Goal: Task Accomplishment & Management: Use online tool/utility

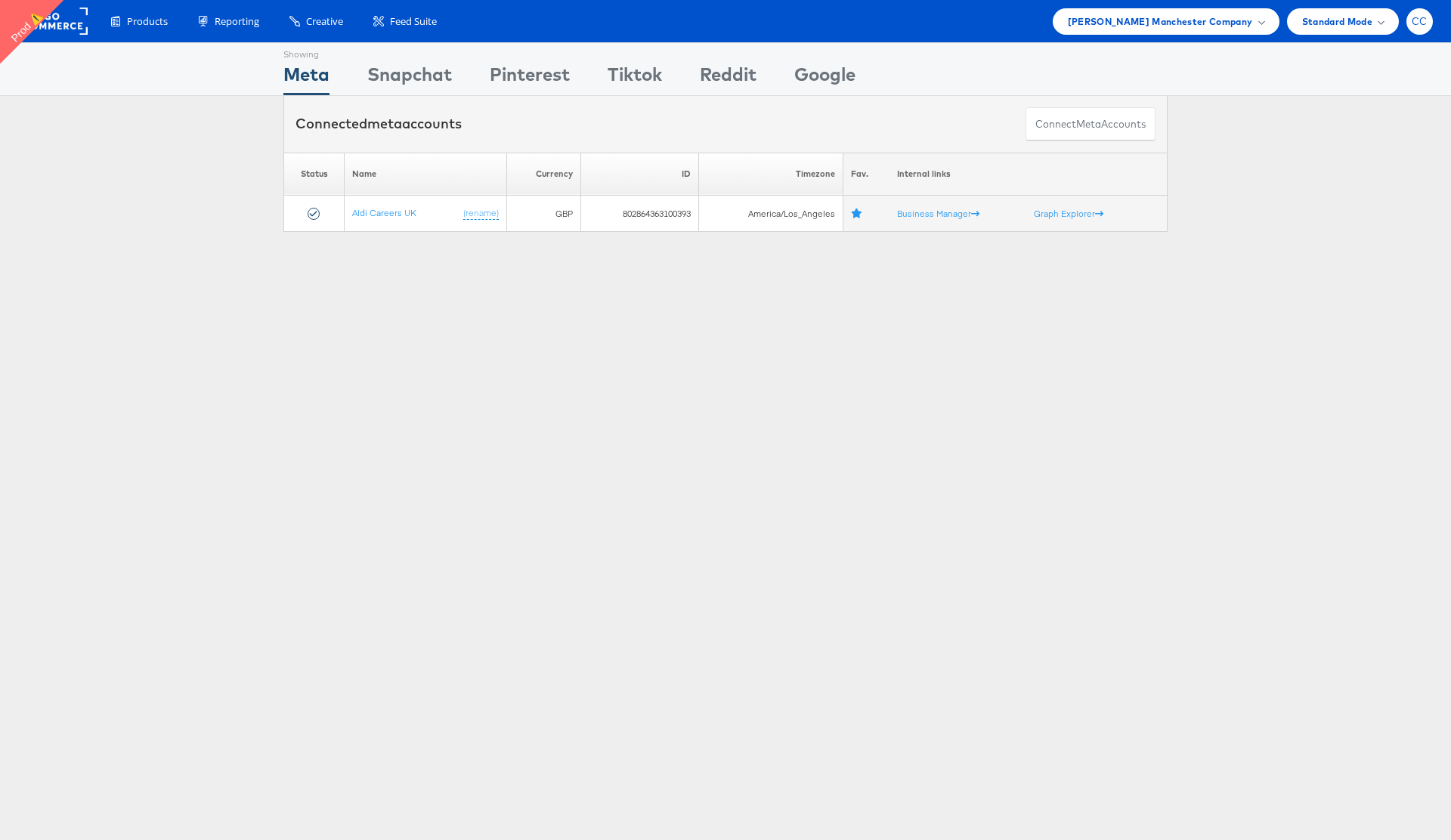
click at [1418, 22] on span "CC" at bounding box center [1419, 21] width 16 height 10
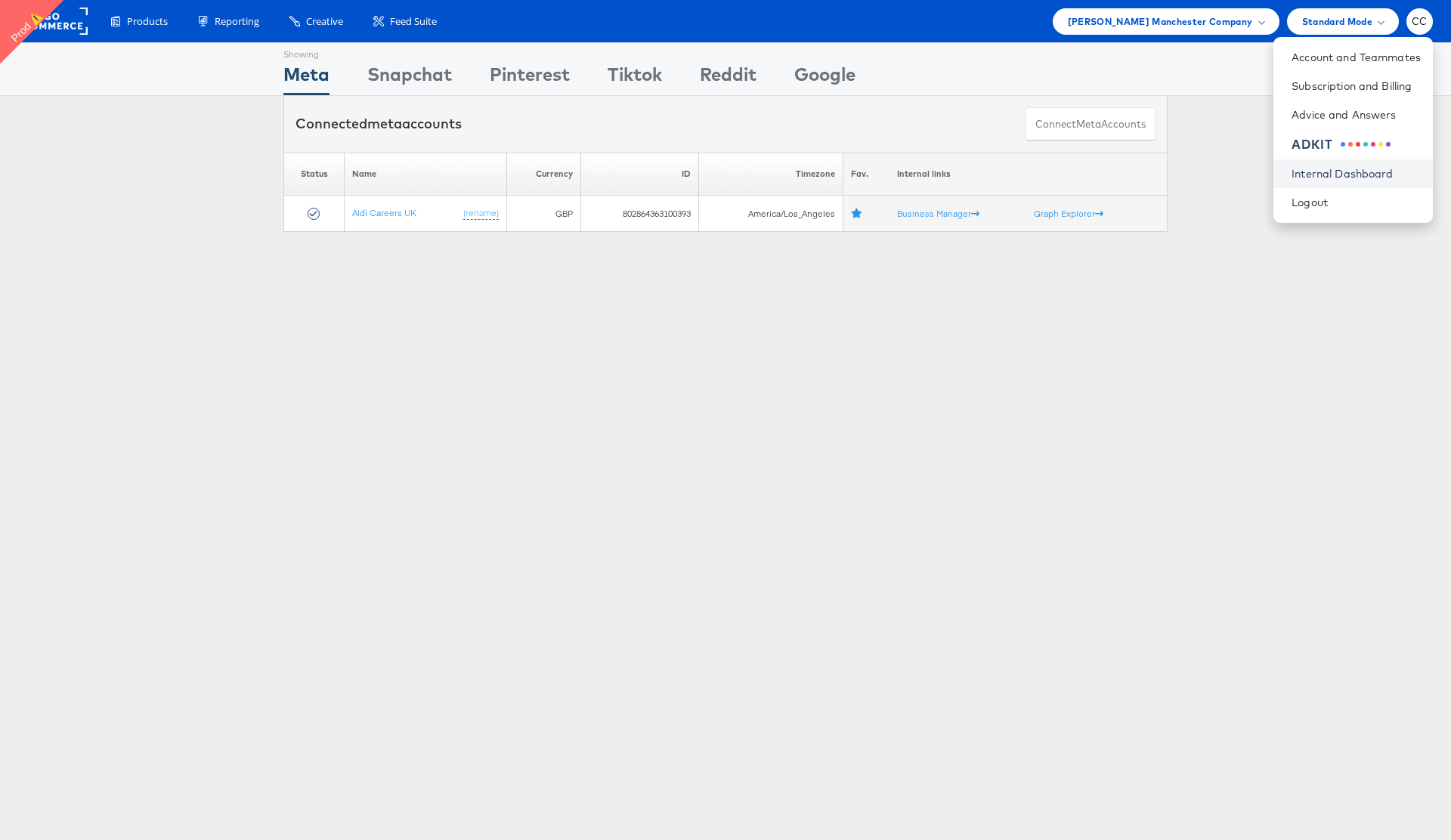
click at [1354, 173] on link "Internal Dashboard" at bounding box center [1356, 173] width 129 height 15
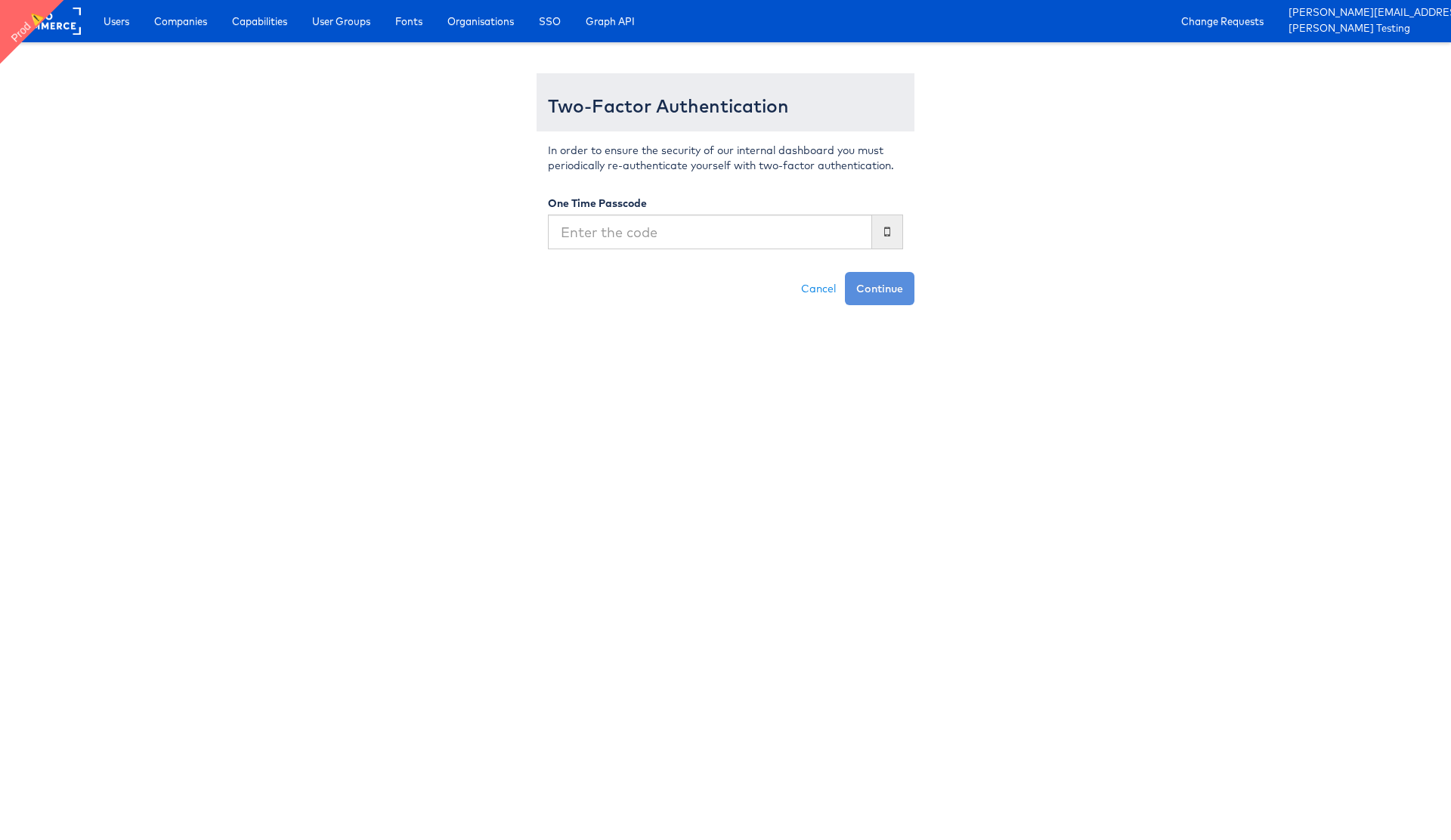
click at [730, 221] on input "text" at bounding box center [710, 231] width 324 height 34
type input "940250"
click at [902, 291] on button "Continue" at bounding box center [879, 288] width 70 height 34
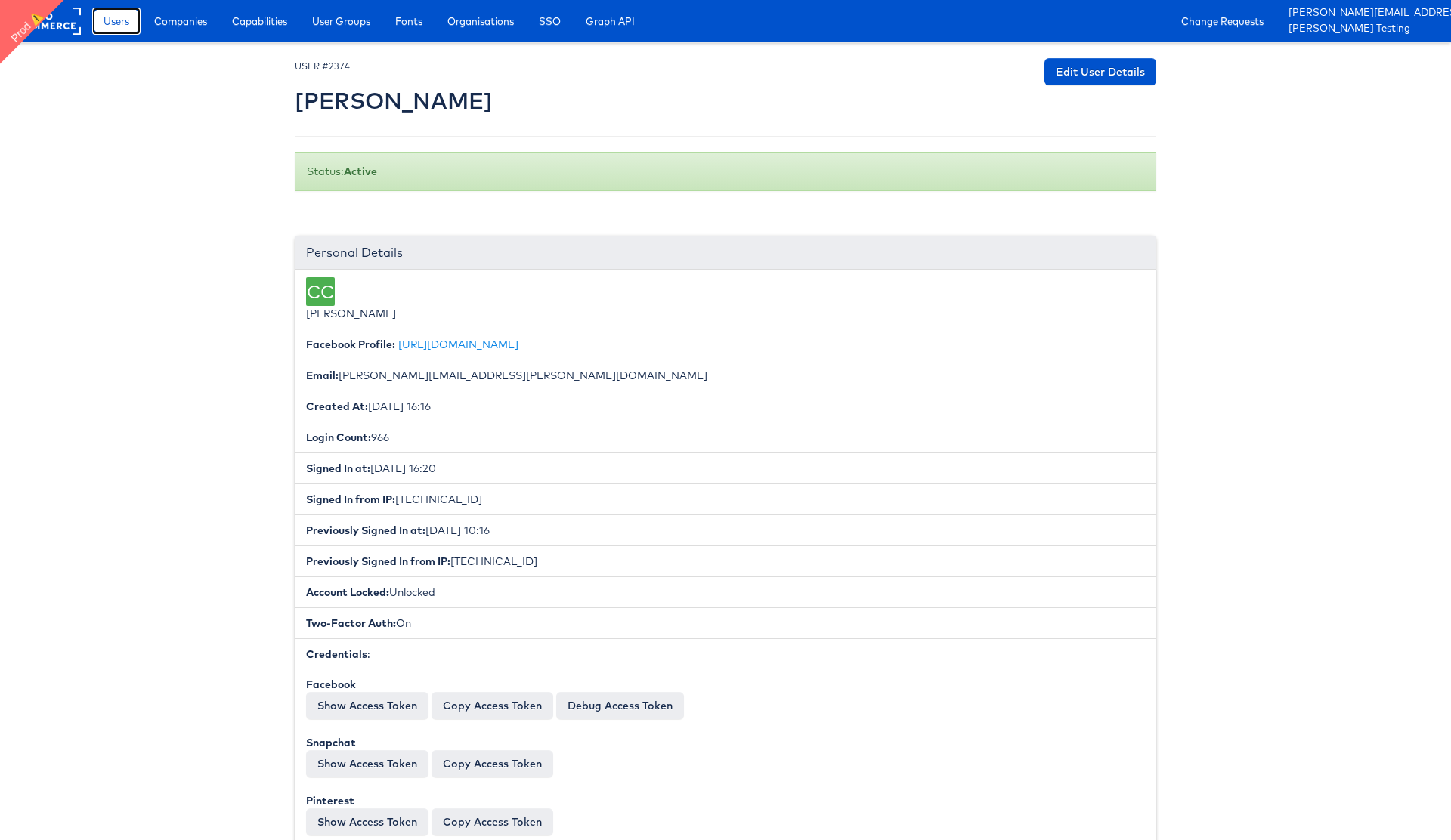
click at [124, 24] on span "Users" at bounding box center [115, 21] width 25 height 15
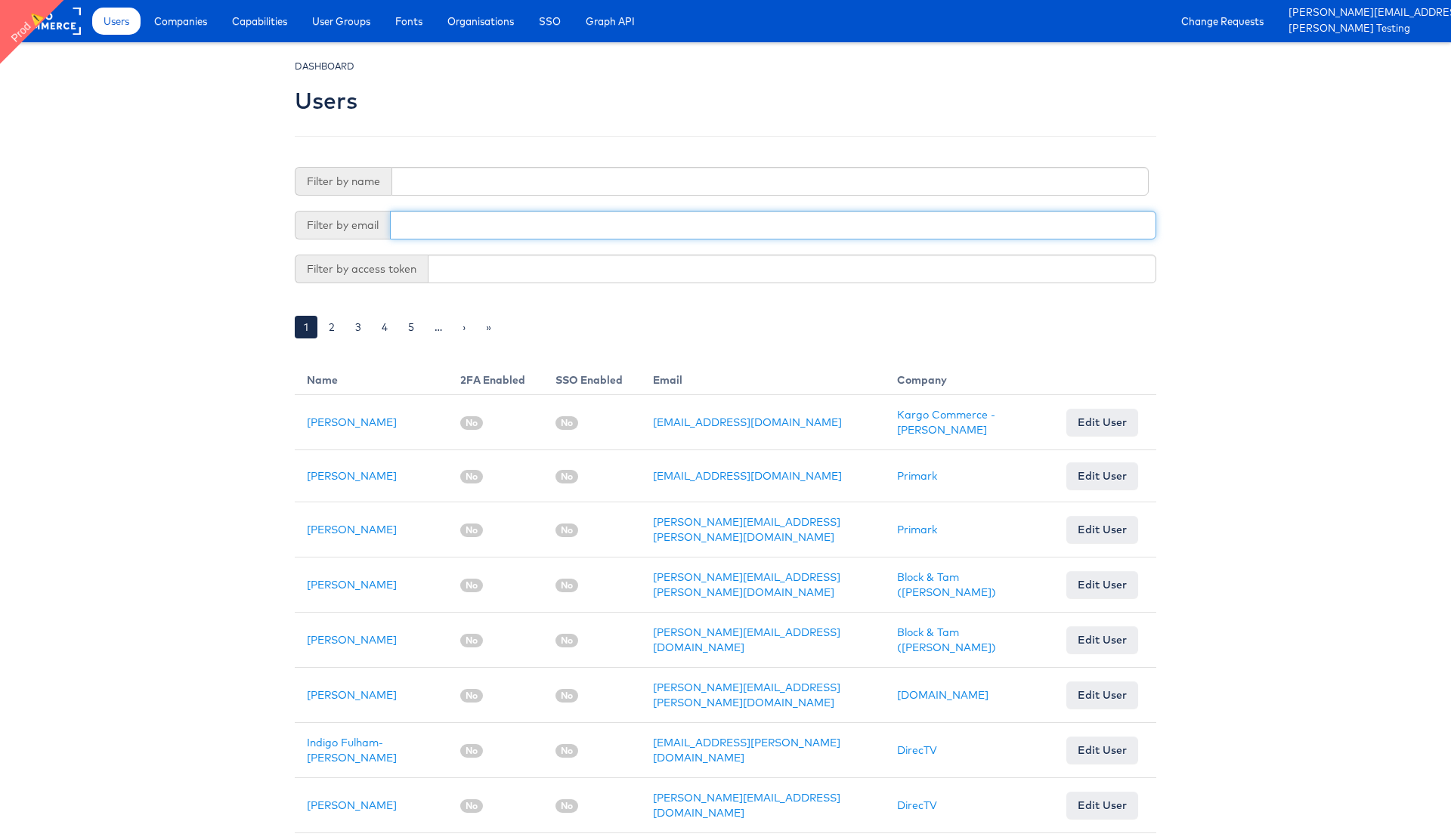
click at [440, 213] on input "text" at bounding box center [773, 225] width 766 height 29
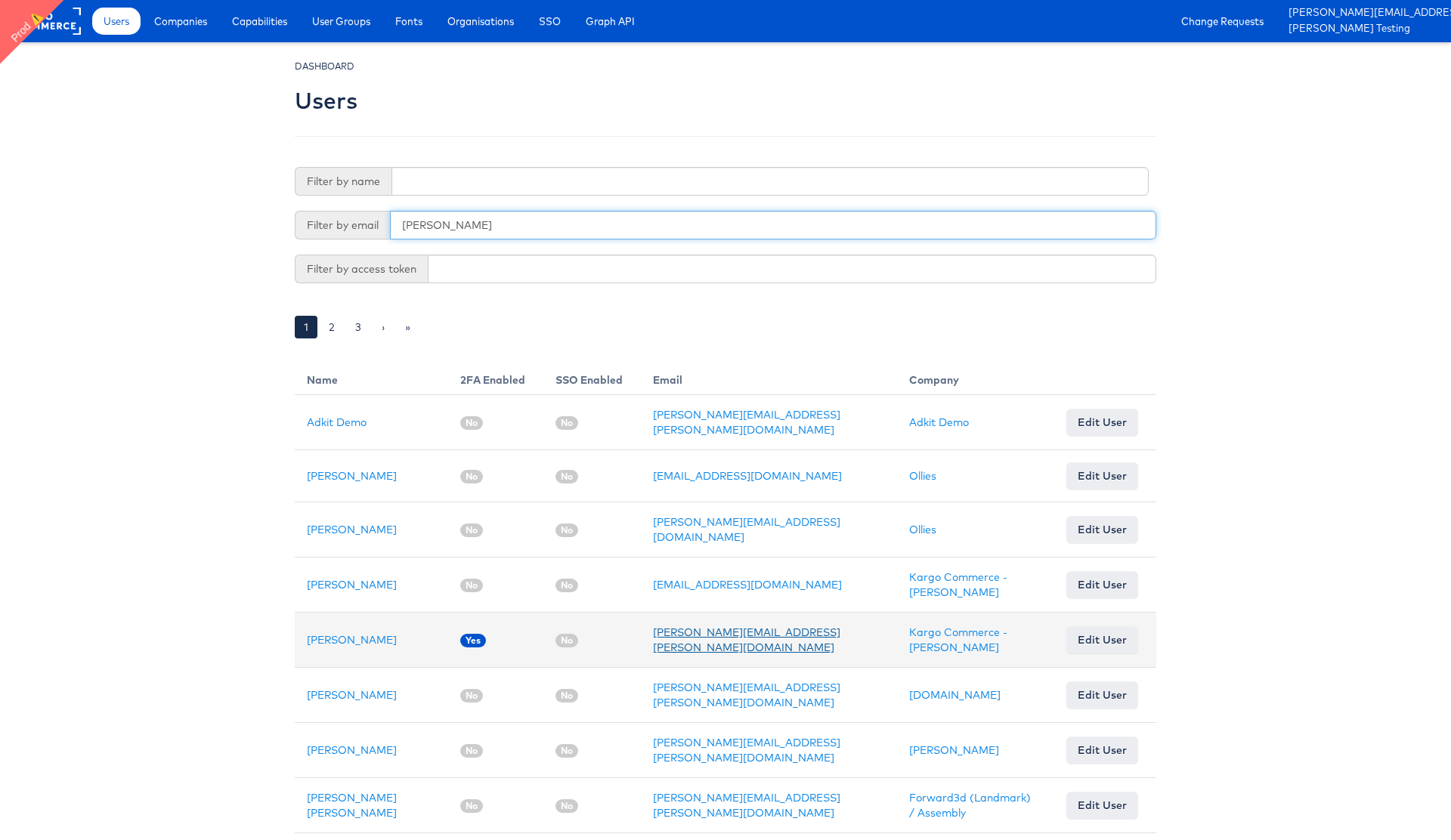
type input "chris"
click at [672, 641] on link "chris.brown@kargo.com" at bounding box center [746, 640] width 187 height 29
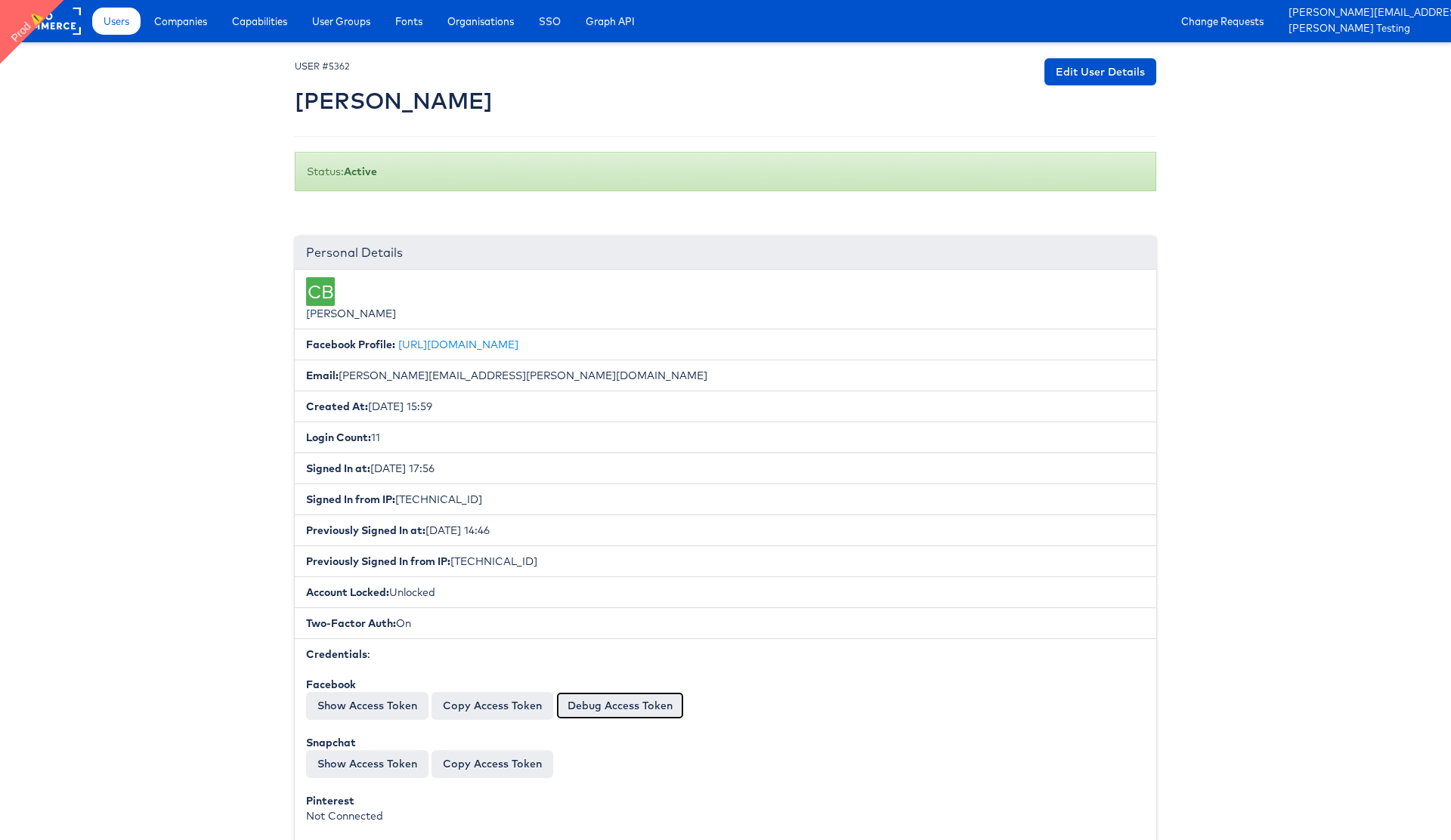
click at [634, 707] on link "Debug Access Token" at bounding box center [620, 705] width 128 height 27
